Goal: Task Accomplishment & Management: Manage account settings

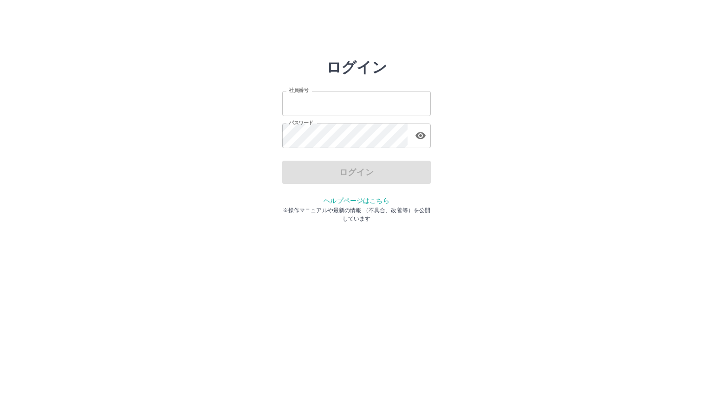
type input "*******"
click at [237, 207] on html "ログイン 社員番号 ******* 社員番号 パスワード パスワード ログイン ヘルプページはこちら ※操作マニュアルや最新の情報 （不具合、改善等）を公開し…" at bounding box center [356, 103] width 713 height 207
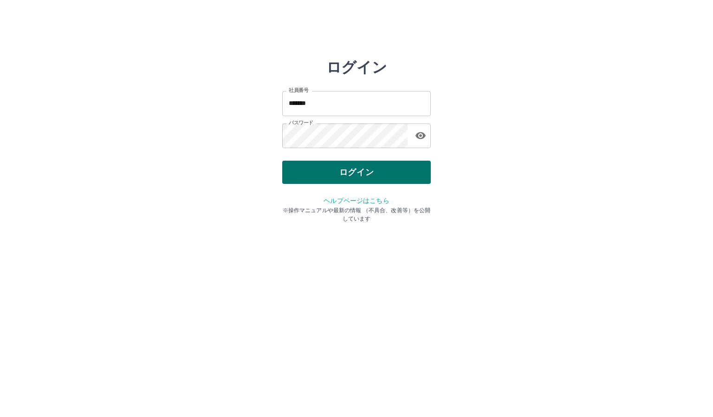
click at [306, 176] on button "ログイン" at bounding box center [356, 172] width 149 height 23
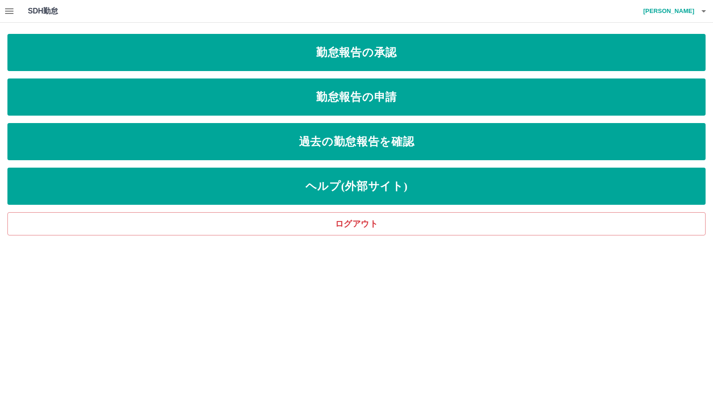
click at [6, 12] on icon "button" at bounding box center [9, 11] width 11 height 11
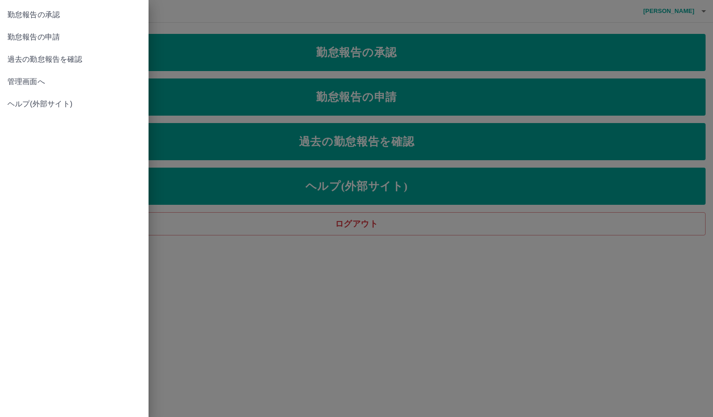
click at [25, 83] on span "管理画面へ" at bounding box center [74, 81] width 134 height 11
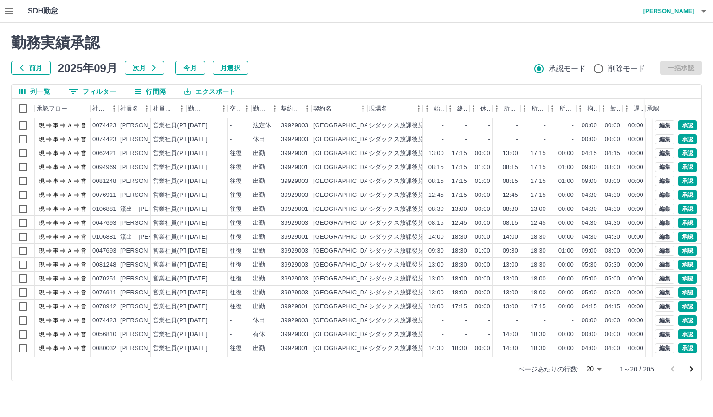
click at [82, 88] on button "0 フィルター" at bounding box center [92, 91] width 62 height 14
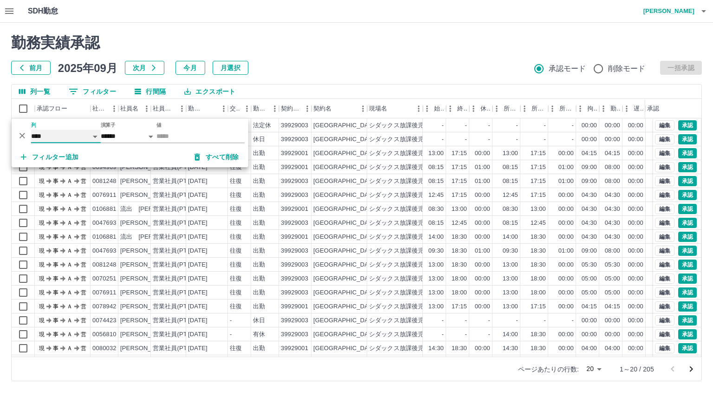
click at [95, 136] on select "**** *** **** *** *** **** ***** *** *** ** ** ** **** **** **** ** ** *** ****…" at bounding box center [66, 135] width 70 height 13
click at [31, 129] on select "**** *** **** *** *** **** ***** *** *** ** ** ** **** **** **** ** ** *** ****…" at bounding box center [66, 135] width 70 height 13
select select "**********"
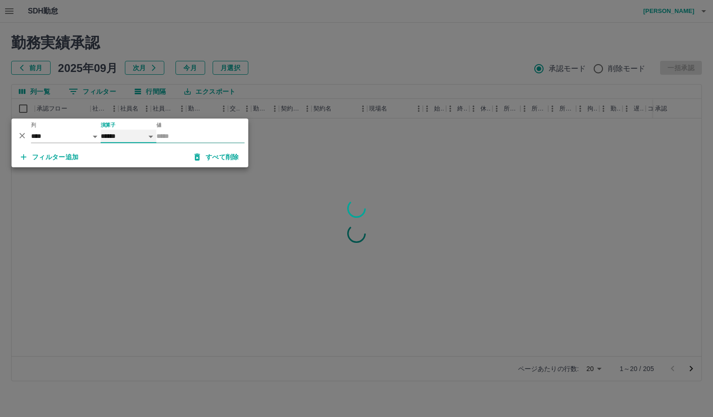
click at [155, 134] on select "****** *******" at bounding box center [129, 135] width 56 height 13
click at [160, 134] on input "値" at bounding box center [200, 135] width 88 height 13
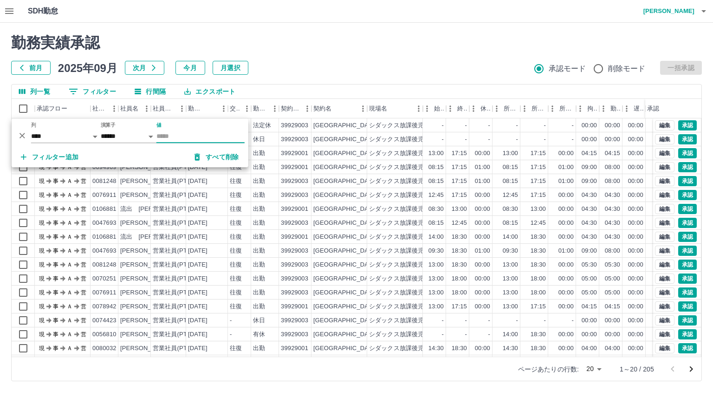
type input "********"
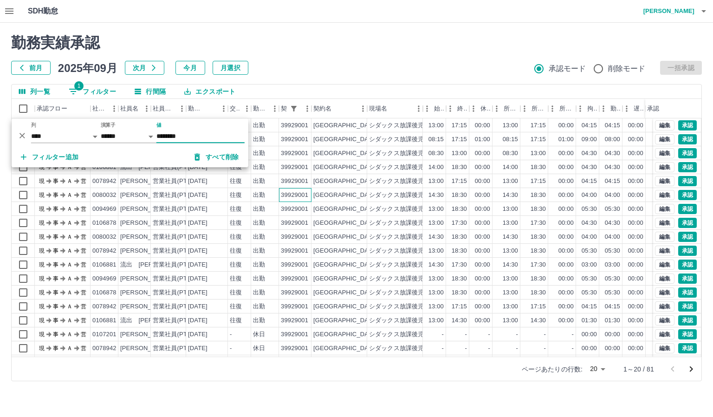
click at [285, 194] on div "39929001" at bounding box center [294, 195] width 27 height 9
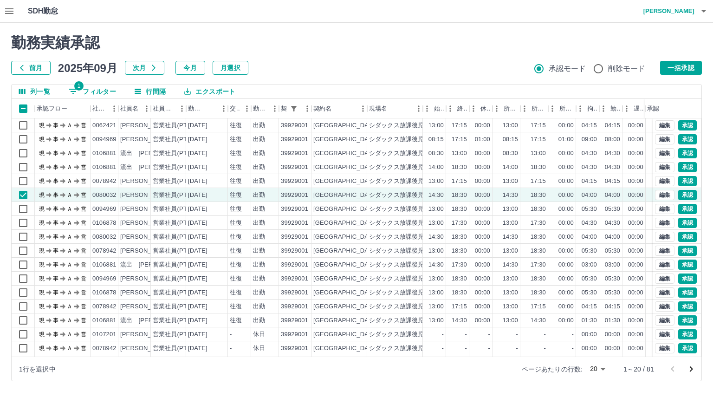
click at [600, 369] on body "SDH勤怠 [PERSON_NAME] 勤務実績承認 前月 [DATE] 次月 今月 月選択 承認モード 削除モード 一括承認 列一覧 1 フィルター 行間隔…" at bounding box center [356, 196] width 713 height 392
click at [600, 399] on li "1000" at bounding box center [598, 397] width 32 height 17
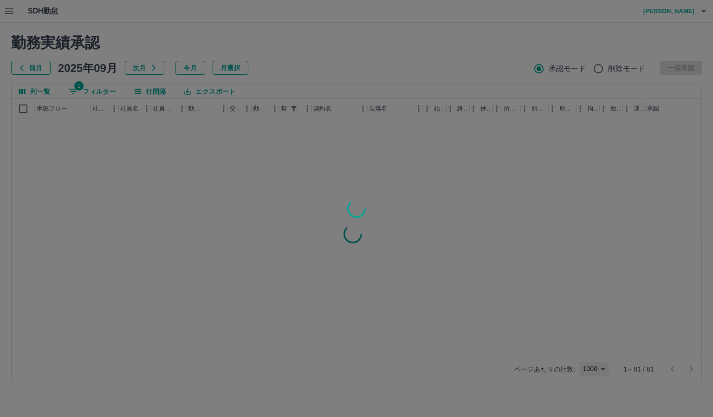
type input "****"
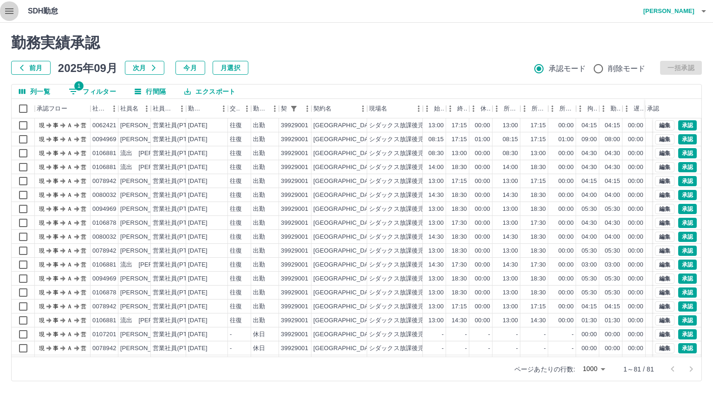
click at [7, 12] on icon "button" at bounding box center [9, 11] width 11 height 11
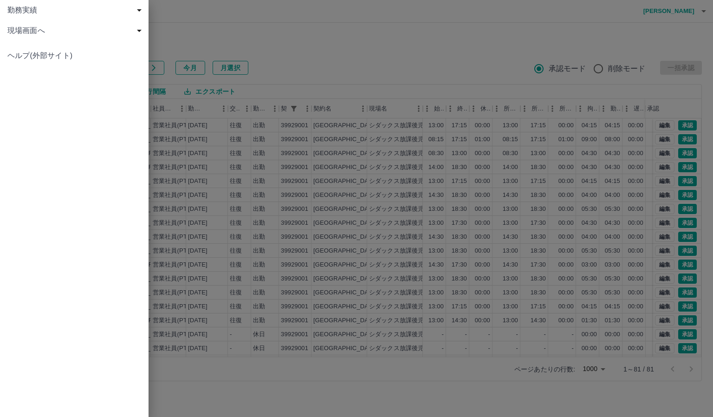
click at [7, 12] on span "勤務実績" at bounding box center [75, 10] width 137 height 11
click at [271, 162] on div at bounding box center [356, 208] width 713 height 417
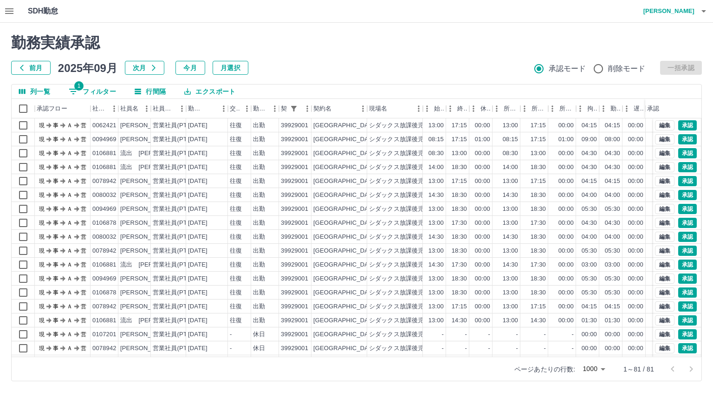
click at [220, 90] on button "エクスポート" at bounding box center [210, 91] width 66 height 14
click at [235, 113] on li "CSVダウンロード" at bounding box center [214, 110] width 75 height 17
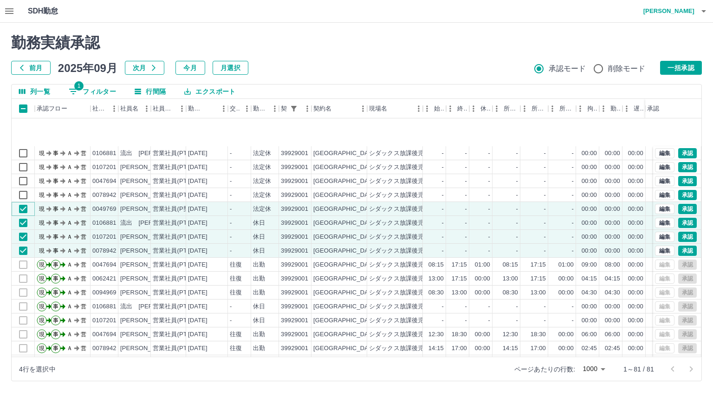
scroll to position [572, 0]
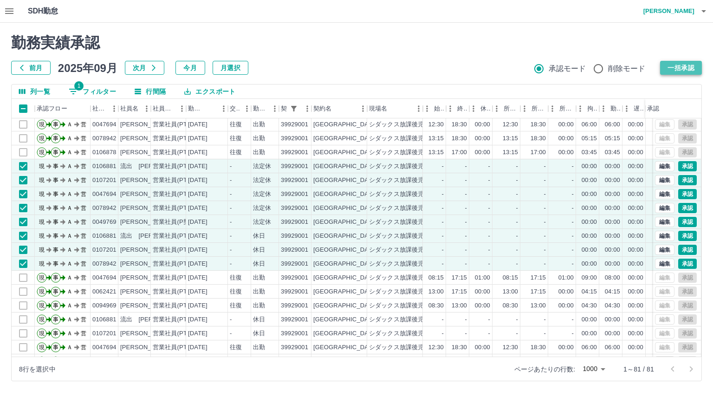
click at [677, 67] on button "一括承認" at bounding box center [681, 68] width 42 height 14
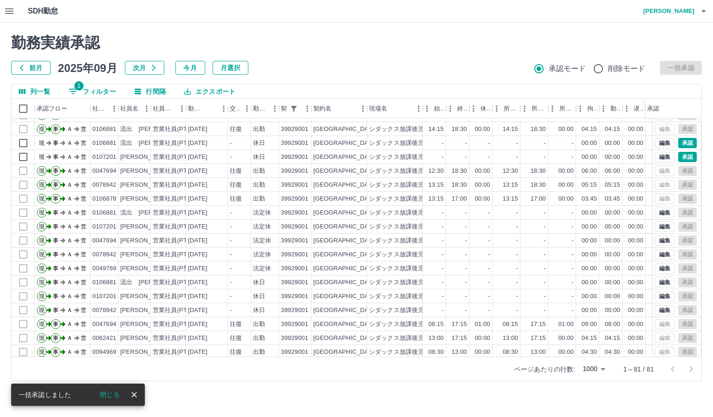
scroll to position [479, 0]
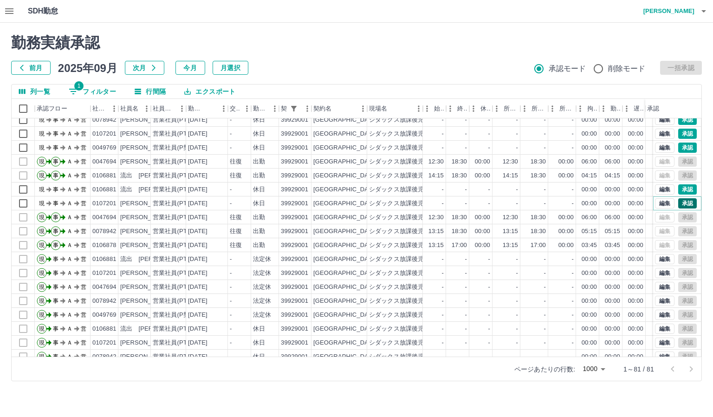
click at [678, 200] on button "承認" at bounding box center [687, 203] width 19 height 10
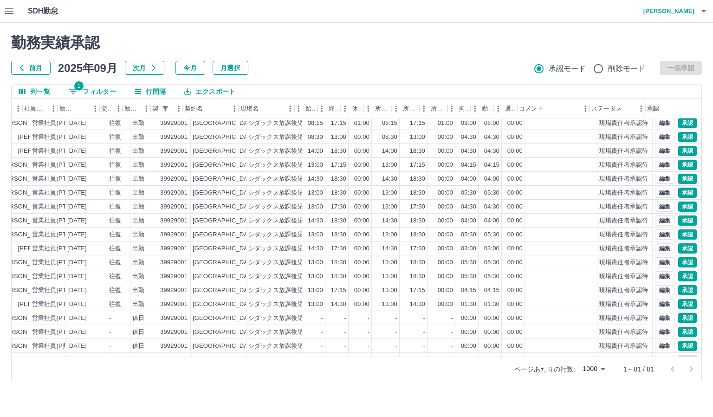
scroll to position [0, 128]
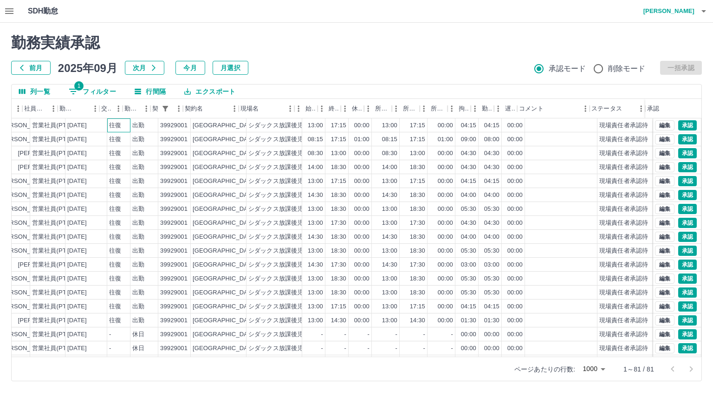
click at [111, 126] on div "往復" at bounding box center [115, 125] width 12 height 9
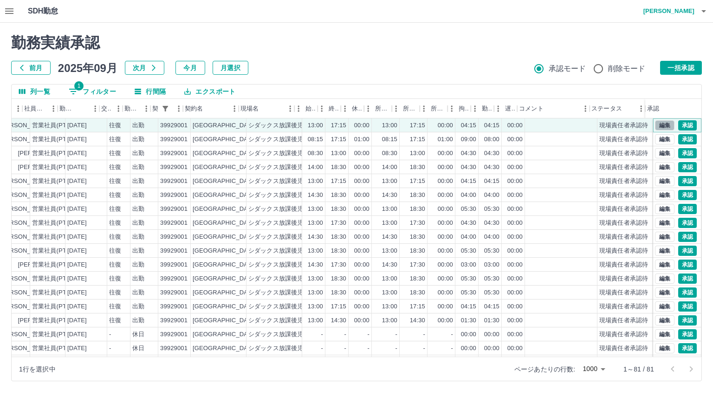
click at [655, 127] on button "編集" at bounding box center [664, 125] width 19 height 10
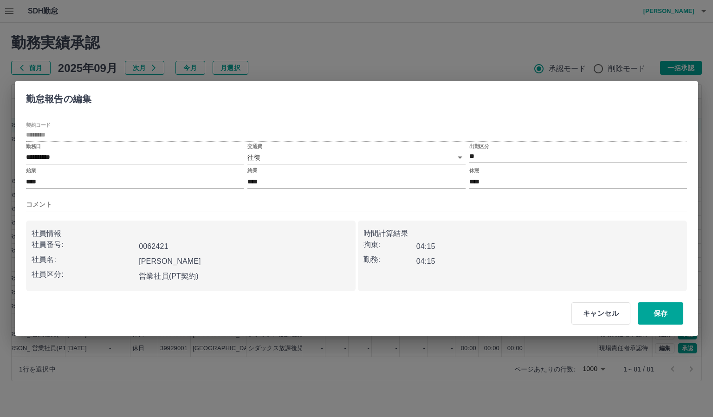
click at [459, 157] on body "SDH勤怠 [PERSON_NAME] 勤務実績承認 前月 [DATE] 次月 今月 月選択 承認モード 削除モード 一括承認 列一覧 1 フィルター 行間隔…" at bounding box center [356, 196] width 713 height 392
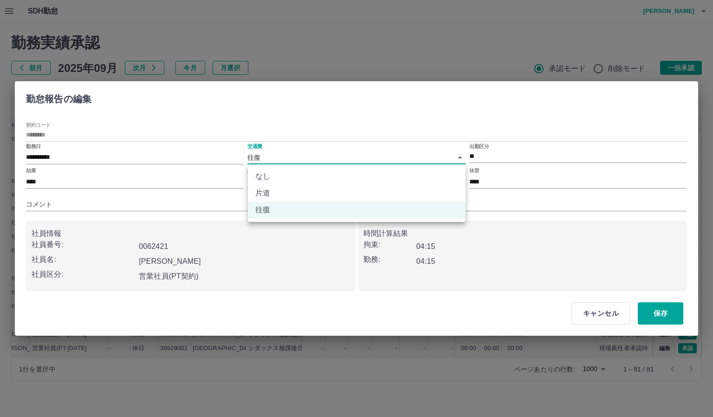
click at [459, 156] on div at bounding box center [356, 208] width 713 height 417
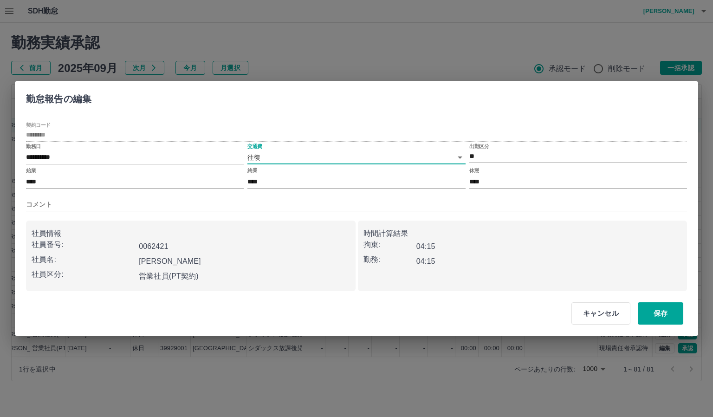
click at [423, 161] on body "SDH勤怠 [PERSON_NAME] 勤務実績承認 前月 [DATE] 次月 今月 月選択 承認モード 削除モード 一括承認 列一覧 1 フィルター 行間隔…" at bounding box center [356, 196] width 713 height 392
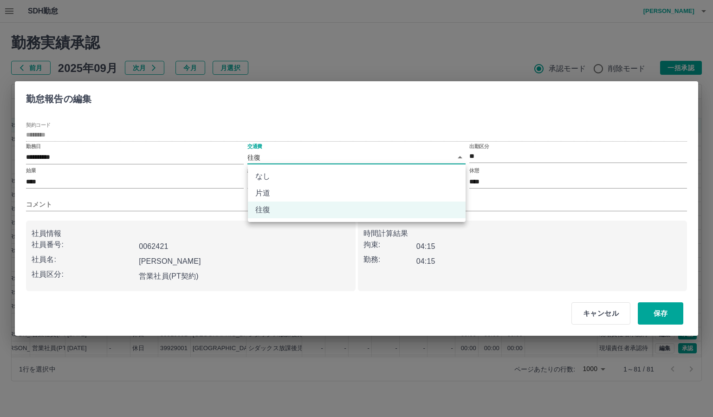
click at [612, 312] on div at bounding box center [356, 208] width 713 height 417
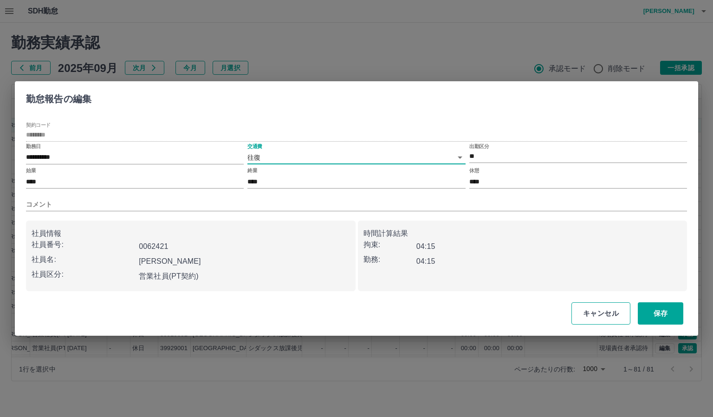
click at [589, 317] on button "キャンセル" at bounding box center [600, 313] width 59 height 22
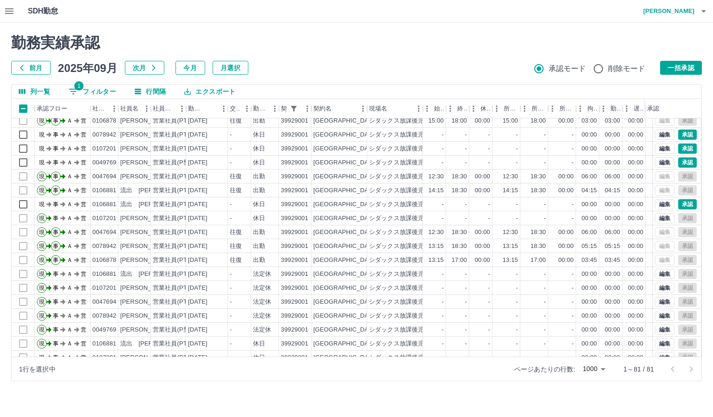
scroll to position [511, 0]
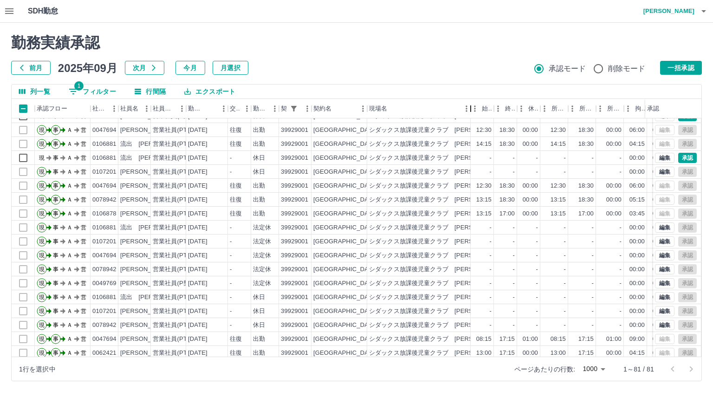
drag, startPoint x: 423, startPoint y: 110, endPoint x: 471, endPoint y: 124, distance: 49.8
click at [471, 124] on div "承認フロー 社員番号 社員名 社員区分 勤務日 交通費 勤務区分 契約コード 契約名 現場名 始業 終業 休憩 所定開始 所定終業 所定休憩 拘束 勤務 遅刻…" at bounding box center [357, 228] width 690 height 258
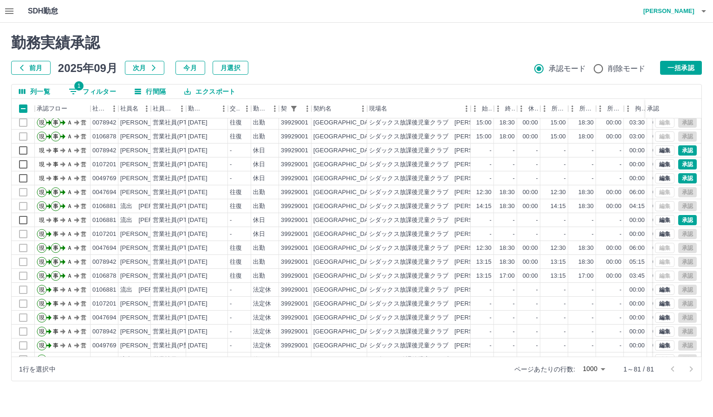
scroll to position [433, 0]
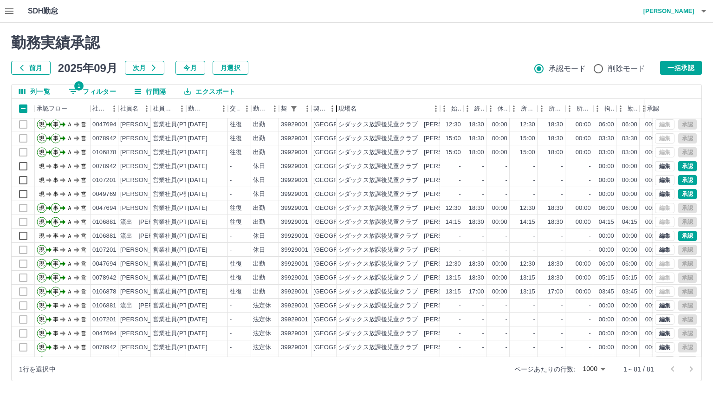
drag, startPoint x: 368, startPoint y: 108, endPoint x: 337, endPoint y: 116, distance: 31.8
click at [337, 116] on div "契約名" at bounding box center [336, 108] width 11 height 19
click at [459, 174] on div "-" at bounding box center [451, 180] width 23 height 14
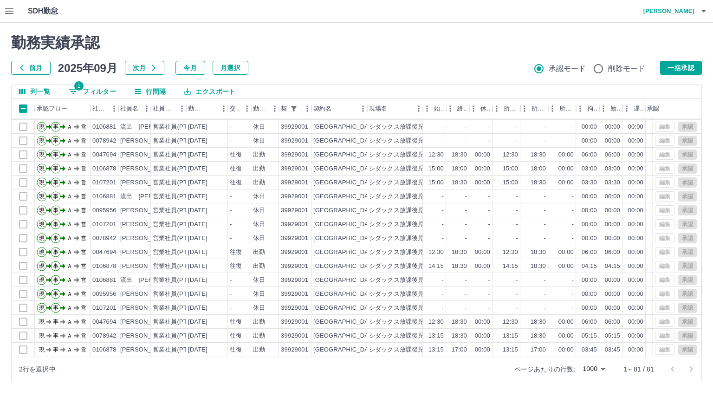
scroll to position [897, 0]
